Goal: Information Seeking & Learning: Compare options

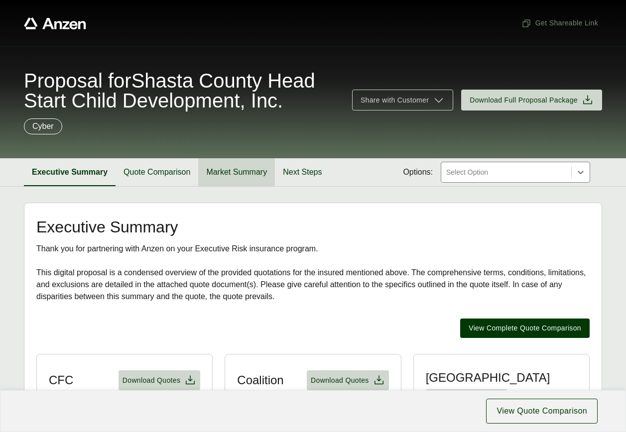
click at [224, 167] on button "Market Summary" at bounding box center [236, 172] width 77 height 28
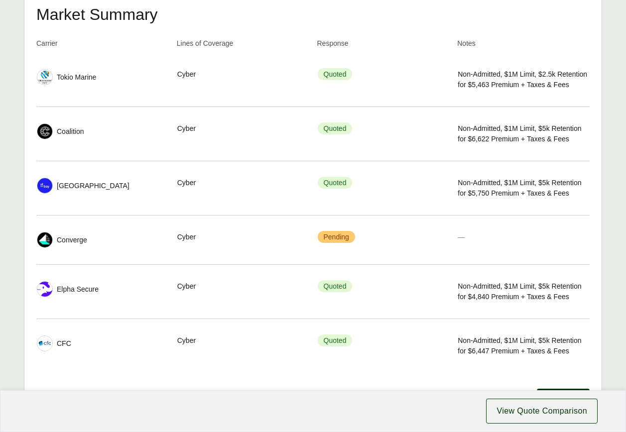
scroll to position [299, 0]
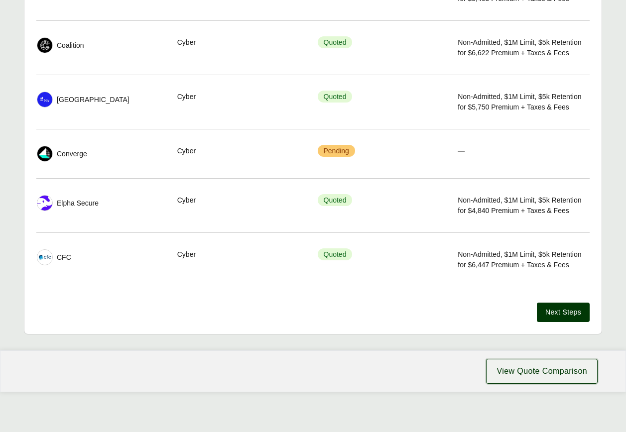
click at [529, 372] on span "View Quote Comparison" at bounding box center [541, 371] width 91 height 12
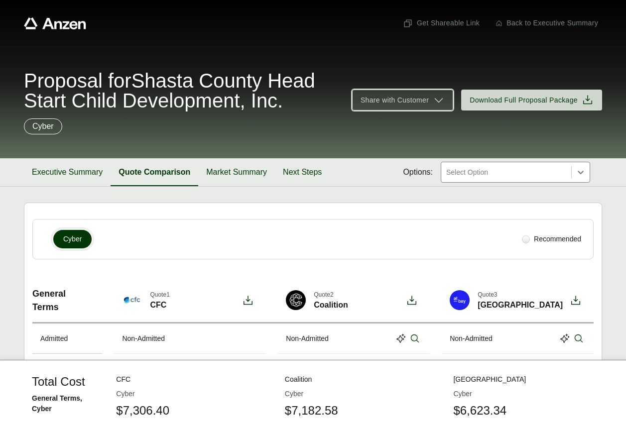
click at [432, 99] on icon at bounding box center [438, 100] width 12 height 12
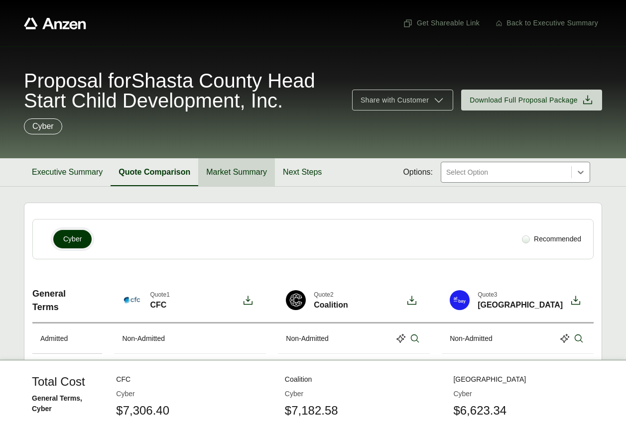
click at [224, 175] on button "Market Summary" at bounding box center [236, 172] width 77 height 28
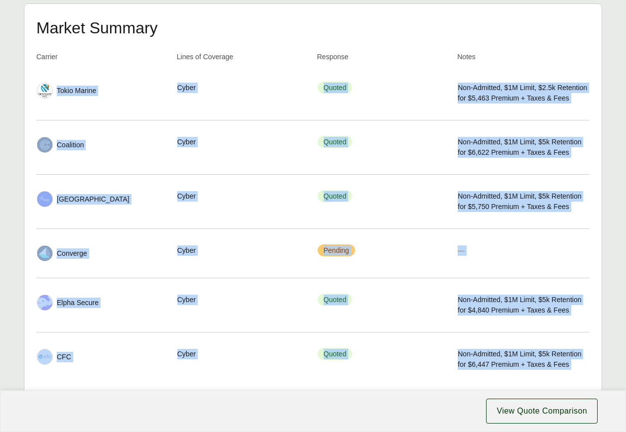
scroll to position [299, 0]
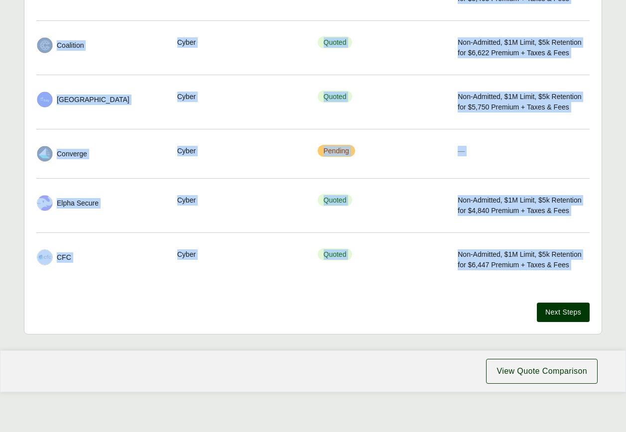
drag, startPoint x: 58, startPoint y: 90, endPoint x: 199, endPoint y: 296, distance: 250.0
click at [199, 296] on div "Market Summary Carrier Lines of Coverage Response Notes Carrier Tokio Marine Li…" at bounding box center [312, 121] width 553 height 402
click at [563, 314] on span "Next Steps" at bounding box center [563, 312] width 36 height 10
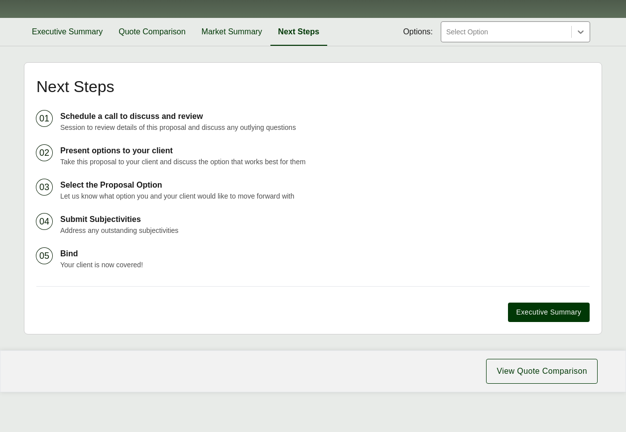
scroll to position [148, 0]
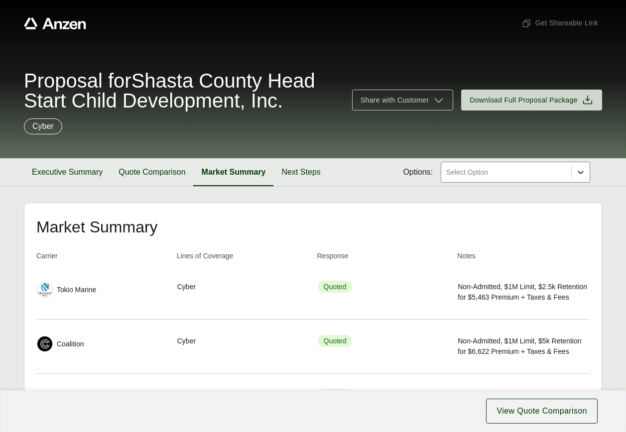
click at [582, 173] on icon at bounding box center [580, 172] width 6 height 3
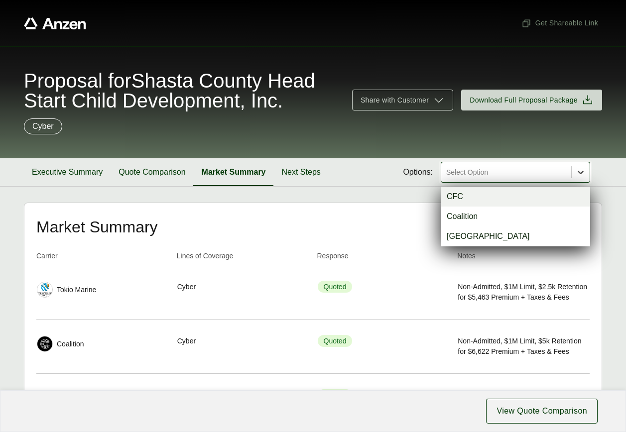
click at [582, 173] on icon at bounding box center [580, 172] width 6 height 3
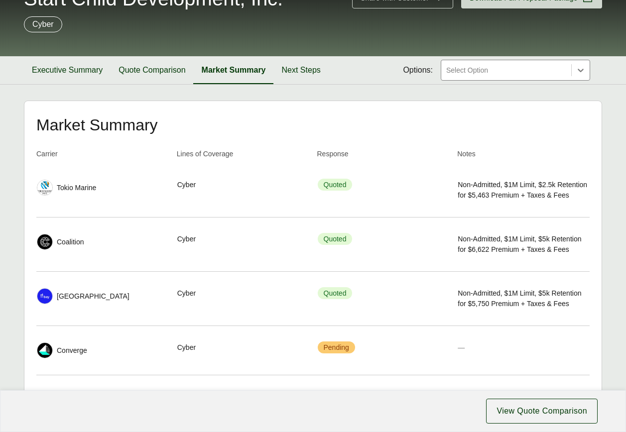
scroll to position [100, 0]
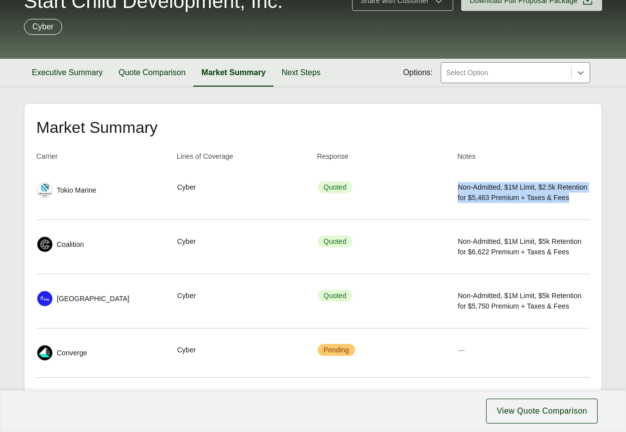
drag, startPoint x: 455, startPoint y: 185, endPoint x: 575, endPoint y: 200, distance: 121.4
click at [575, 200] on tr "Carrier Tokio Marine Lines of Coverage Cyber Response Quoted Notes Non-Admitted…" at bounding box center [312, 193] width 553 height 54
copy span "Non-Admitted, $1M Limit, $2.5k Retention for $5,463 Premium + Taxes & Fees"
click at [468, 215] on div "Notes Non-Admitted, $1M Limit, $2.5k Retention for $5,463 Premium + Taxes & Fees" at bounding box center [522, 192] width 131 height 45
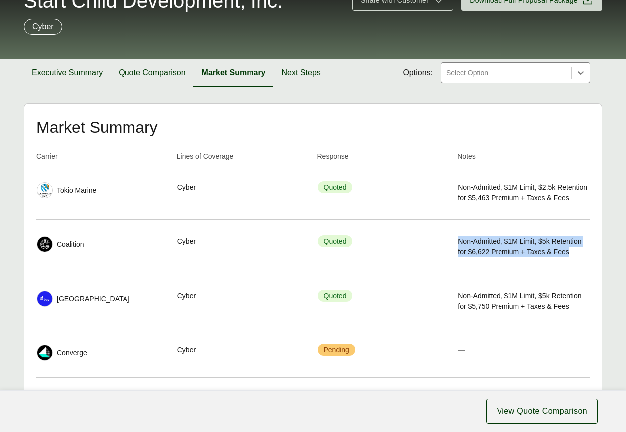
drag, startPoint x: 458, startPoint y: 238, endPoint x: 572, endPoint y: 249, distance: 114.5
click at [572, 249] on span "Non-Admitted, $1M Limit, $5k Retention for $6,622 Premium + Taxes & Fees" at bounding box center [522, 246] width 131 height 21
copy span "Non-Admitted, $1M Limit, $5k Retention for $6,622 Premium + Taxes & Fees"
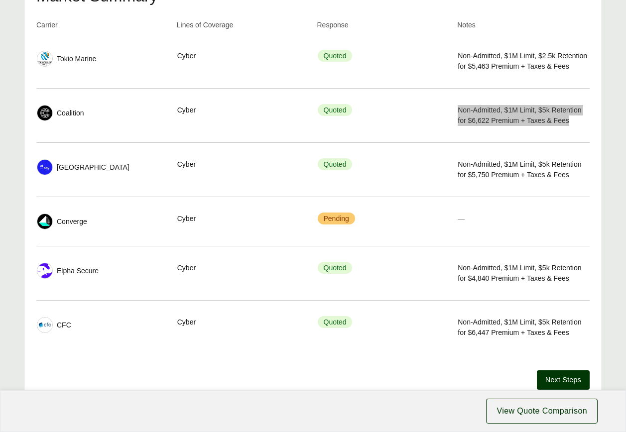
scroll to position [249, 0]
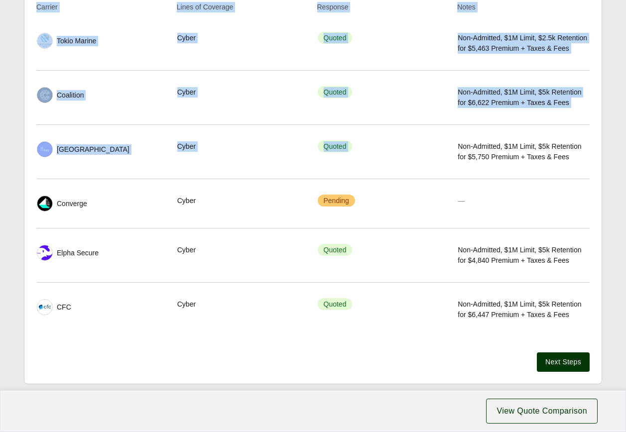
drag, startPoint x: 482, startPoint y: 153, endPoint x: 592, endPoint y: 156, distance: 110.0
click at [592, 156] on div "Market Summary Carrier Lines of Coverage Response Notes Carrier Tokio Marine Li…" at bounding box center [313, 169] width 578 height 431
drag, startPoint x: 592, startPoint y: 156, endPoint x: 533, endPoint y: 163, distance: 59.6
click at [536, 165] on div "Notes Non-Admitted, $1M Limit, $5k Retention for $5,750 Premium + Taxes & Fees" at bounding box center [522, 151] width 131 height 45
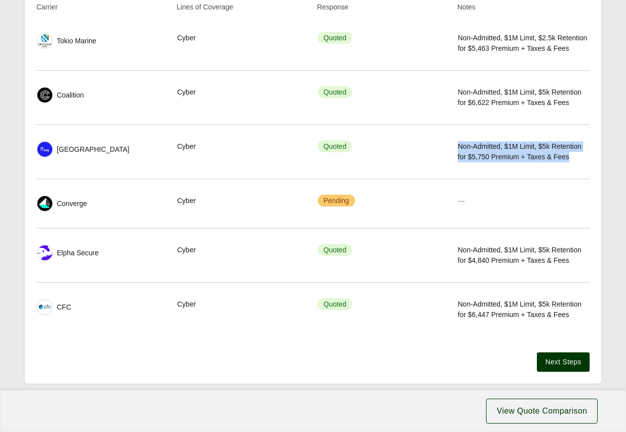
drag, startPoint x: 457, startPoint y: 144, endPoint x: 570, endPoint y: 157, distance: 113.7
click at [570, 157] on td "Notes Non-Admitted, $1M Limit, $5k Retention for $5,750 Premium + Taxes & Fees" at bounding box center [523, 152] width 132 height 46
copy span "Non-Admitted, $1M Limit, $5k Retention for $5,750 Premium + Taxes & Fees"
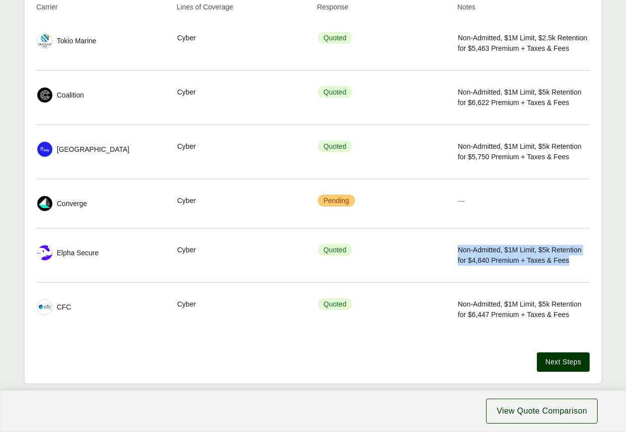
drag, startPoint x: 456, startPoint y: 245, endPoint x: 571, endPoint y: 259, distance: 115.8
click at [571, 259] on tr "Carrier Elpha Secure Lines of Coverage Cyber Response Quoted Notes Non-Admitted…" at bounding box center [312, 255] width 553 height 54
copy span "Non-Admitted, $1M Limit, $5k Retention for $4,840 Premium + Taxes & Fees"
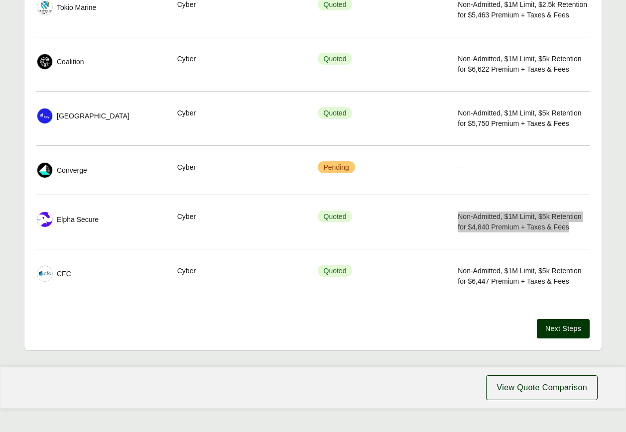
scroll to position [299, 0]
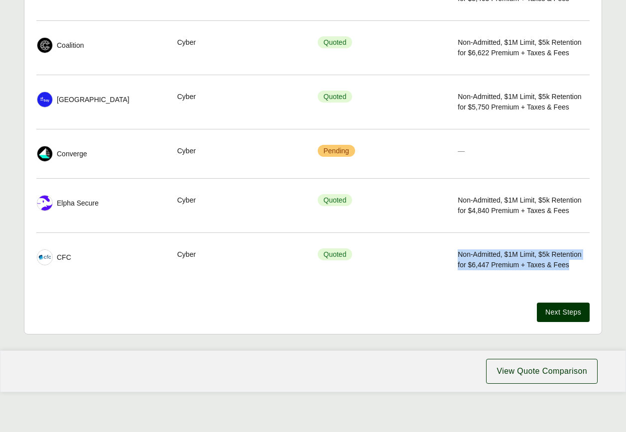
drag, startPoint x: 457, startPoint y: 251, endPoint x: 574, endPoint y: 267, distance: 117.5
click at [574, 267] on span "Non-Admitted, $1M Limit, $5k Retention for $6,447 Premium + Taxes & Fees" at bounding box center [522, 259] width 131 height 21
copy span "Non-Admitted, $1M Limit, $5k Retention for $6,447 Premium + Taxes & Fees"
